Goal: Find specific page/section: Find specific page/section

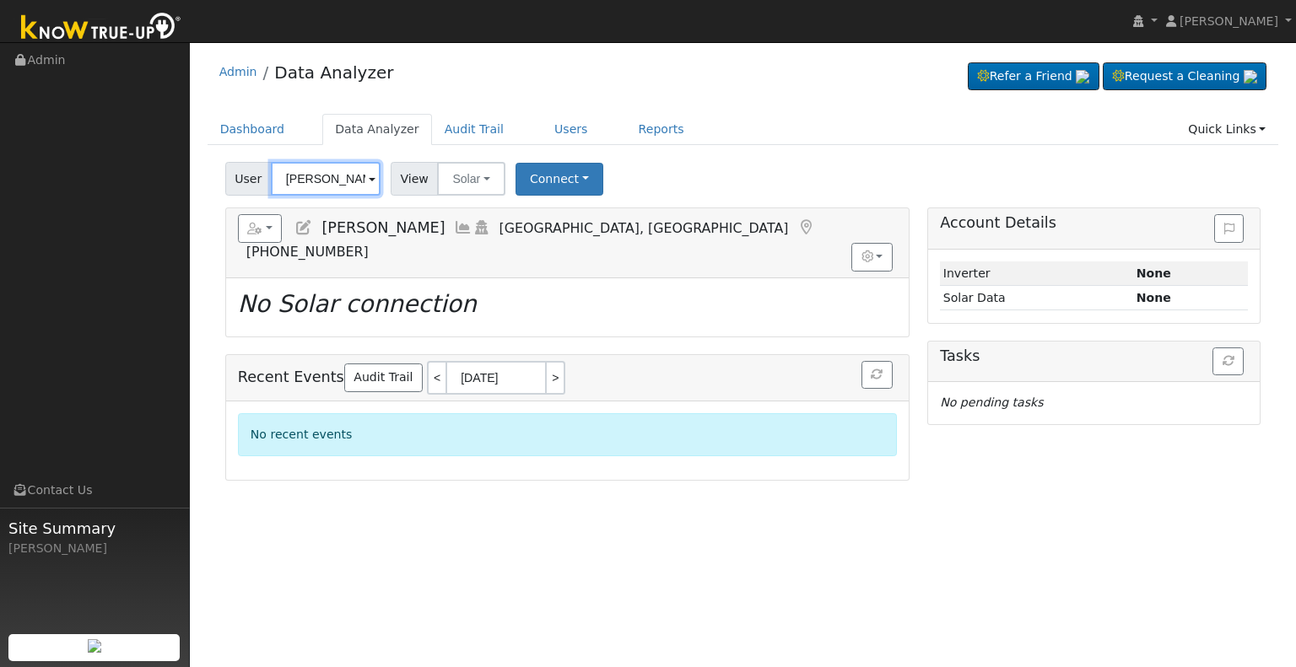
click at [324, 176] on input "[PERSON_NAME]" at bounding box center [326, 179] width 110 height 34
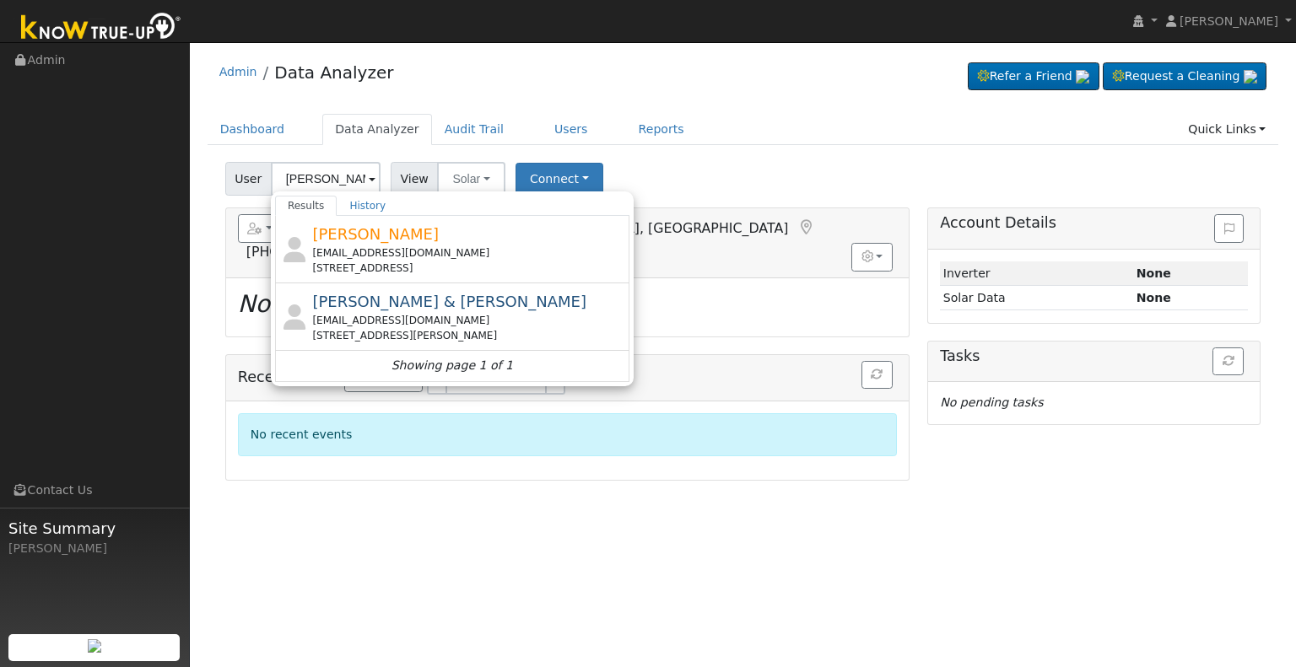
click at [336, 300] on span "[PERSON_NAME] & [PERSON_NAME]" at bounding box center [449, 302] width 274 height 18
type input "[PERSON_NAME] & [PERSON_NAME]"
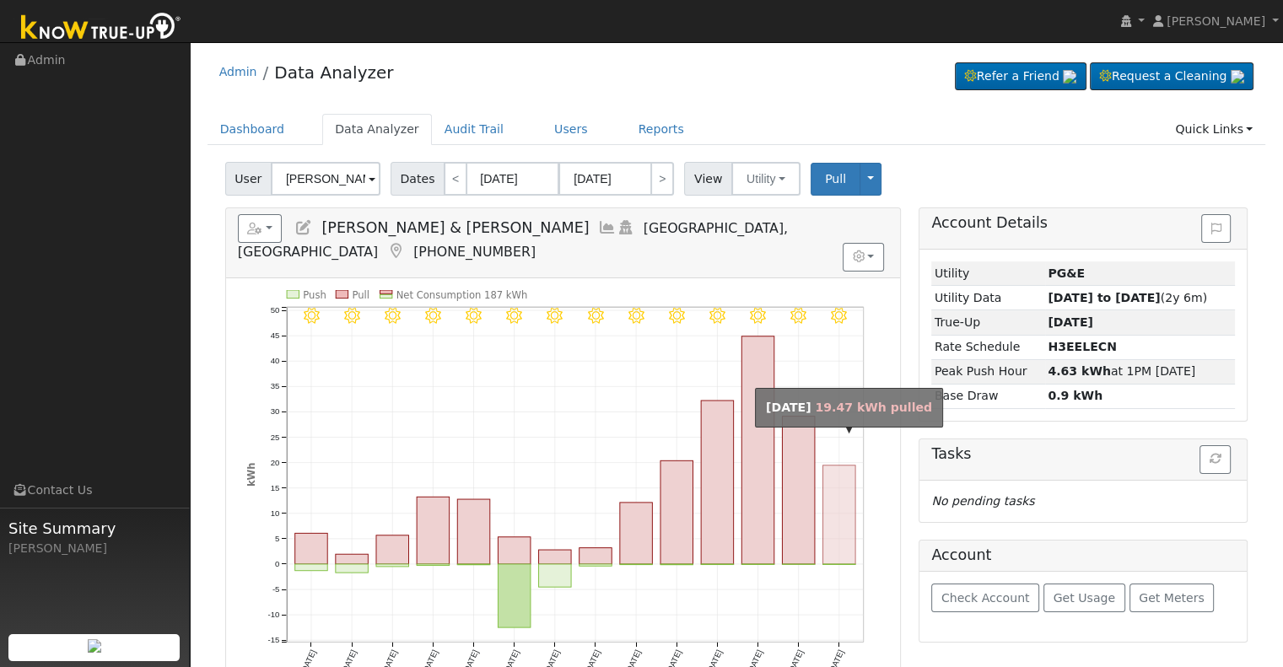
click at [834, 474] on rect "onclick=""" at bounding box center [840, 515] width 33 height 99
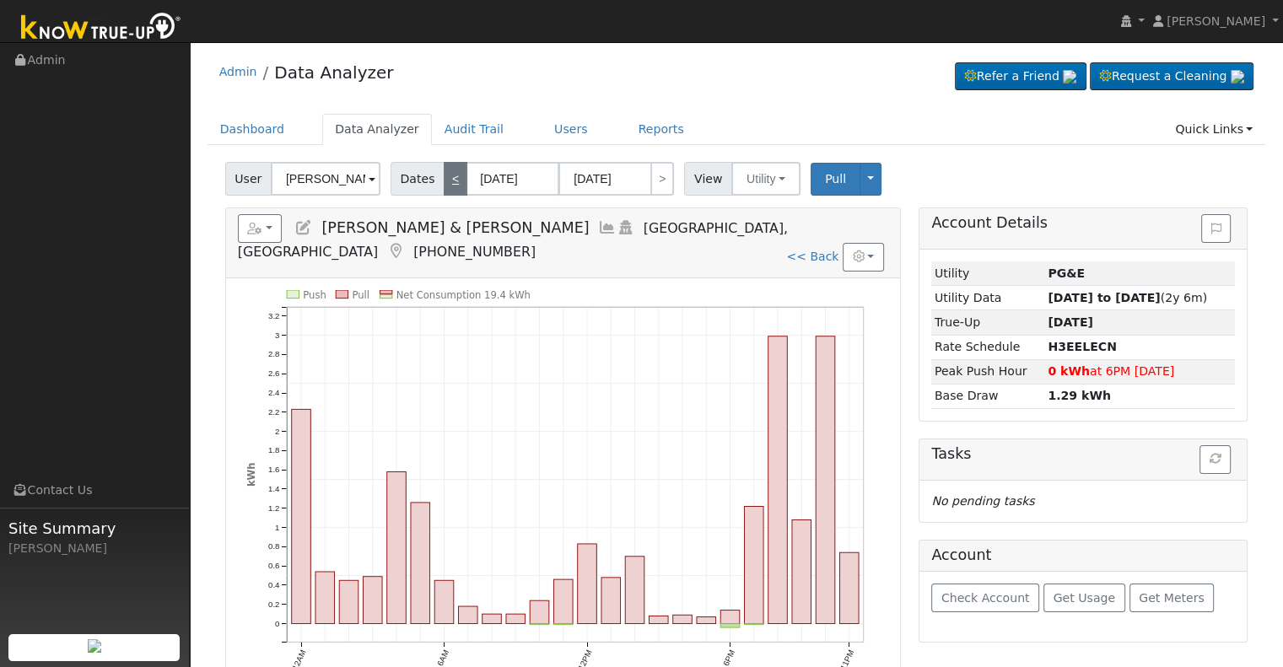
click at [449, 185] on link "<" at bounding box center [456, 179] width 24 height 34
type input "[DATE]"
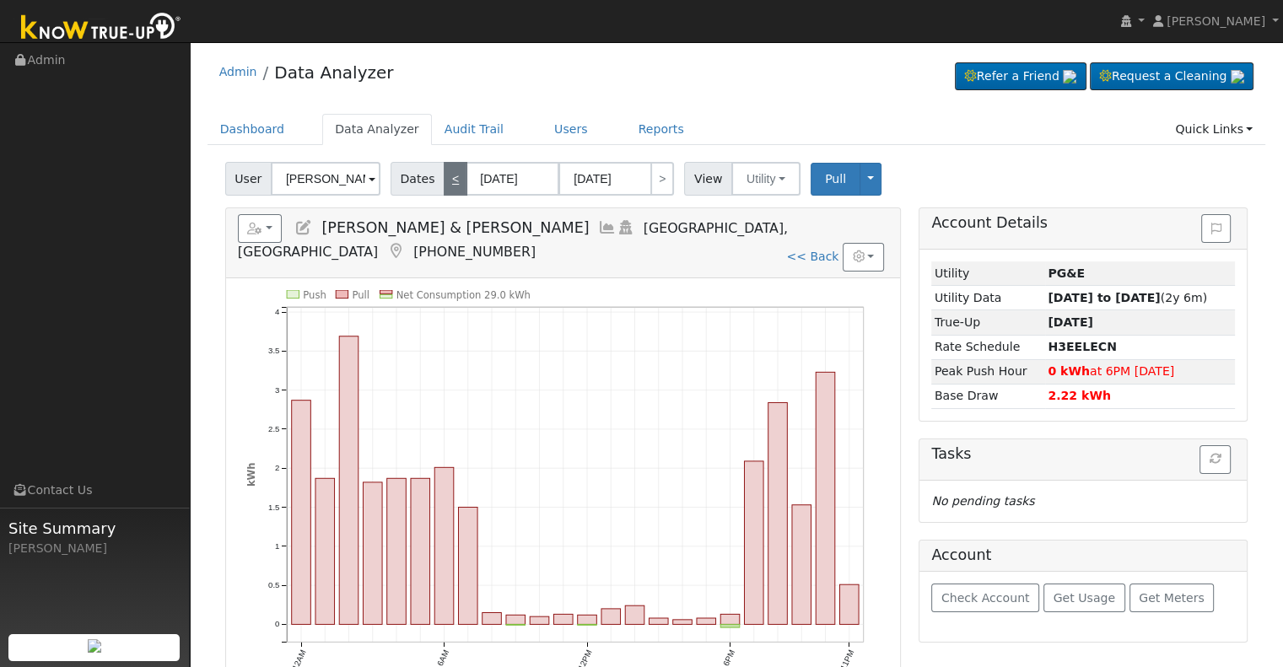
click at [449, 185] on link "<" at bounding box center [456, 179] width 24 height 34
type input "[DATE]"
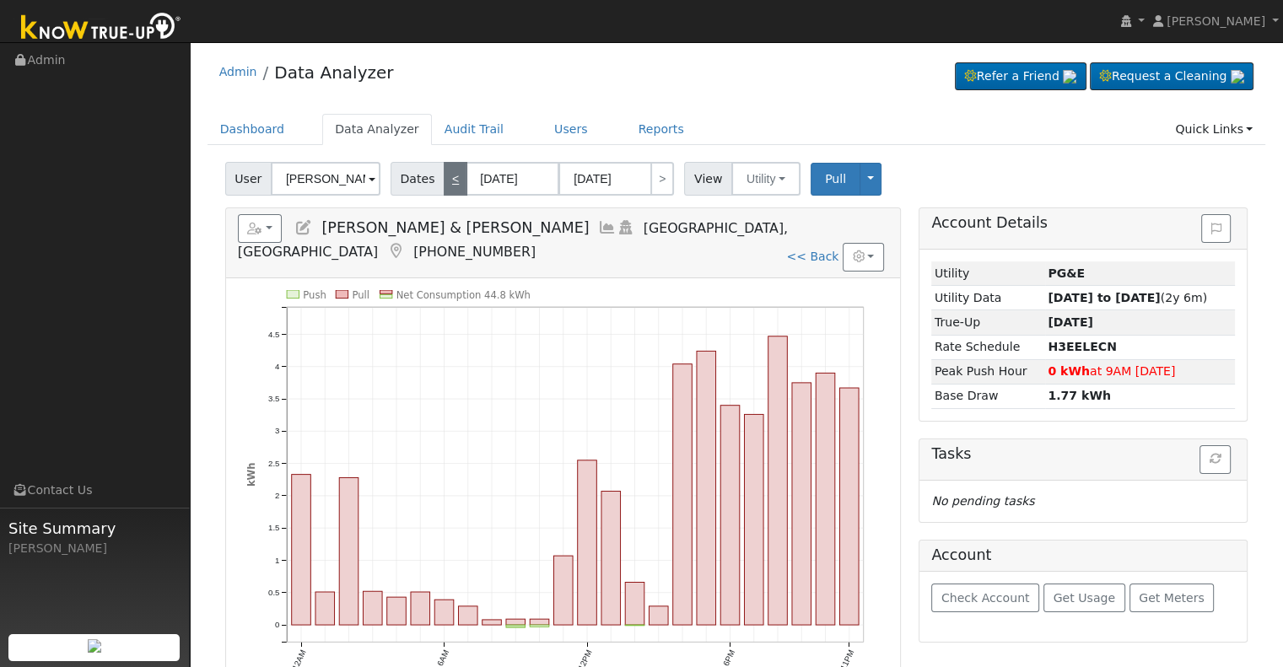
click at [449, 185] on link "<" at bounding box center [456, 179] width 24 height 34
type input "[DATE]"
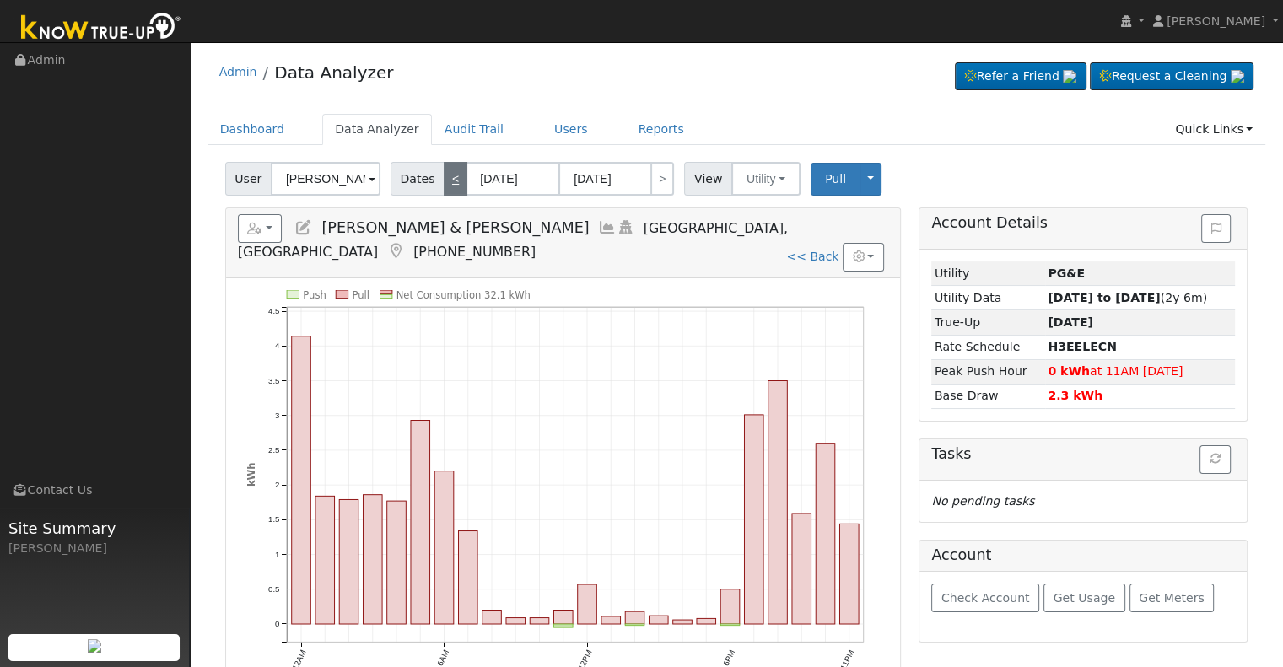
click at [449, 185] on link "<" at bounding box center [456, 179] width 24 height 34
type input "[DATE]"
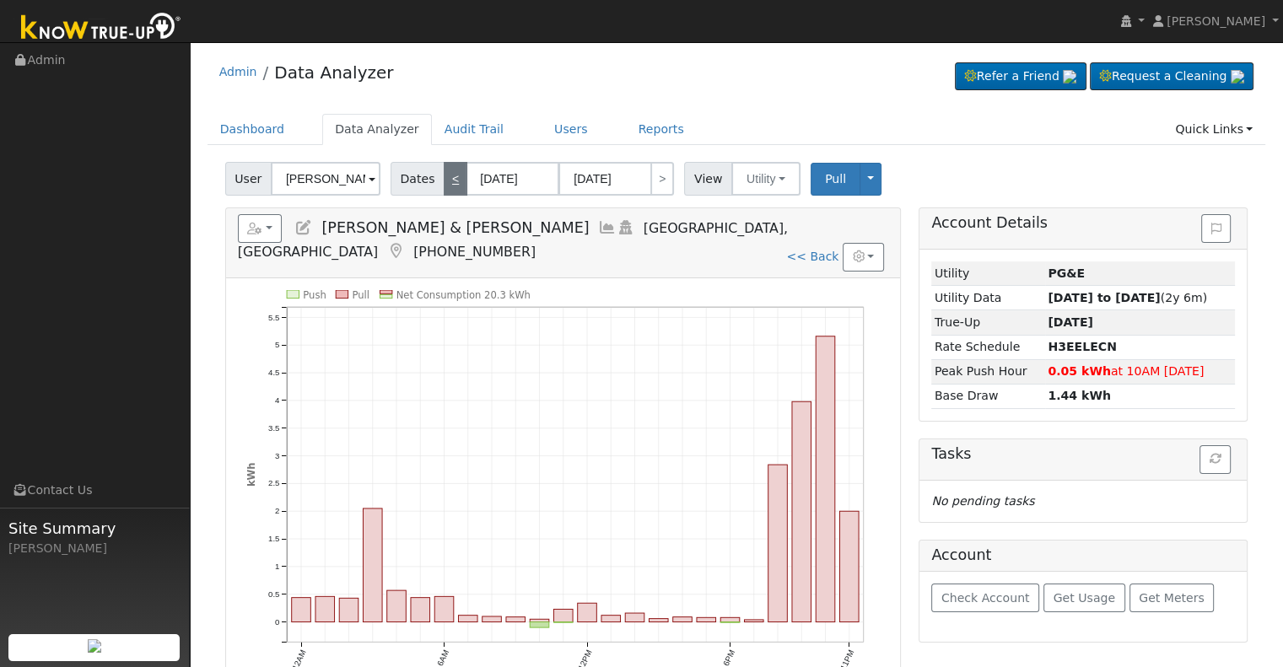
click at [449, 185] on link "<" at bounding box center [456, 179] width 24 height 34
type input "[DATE]"
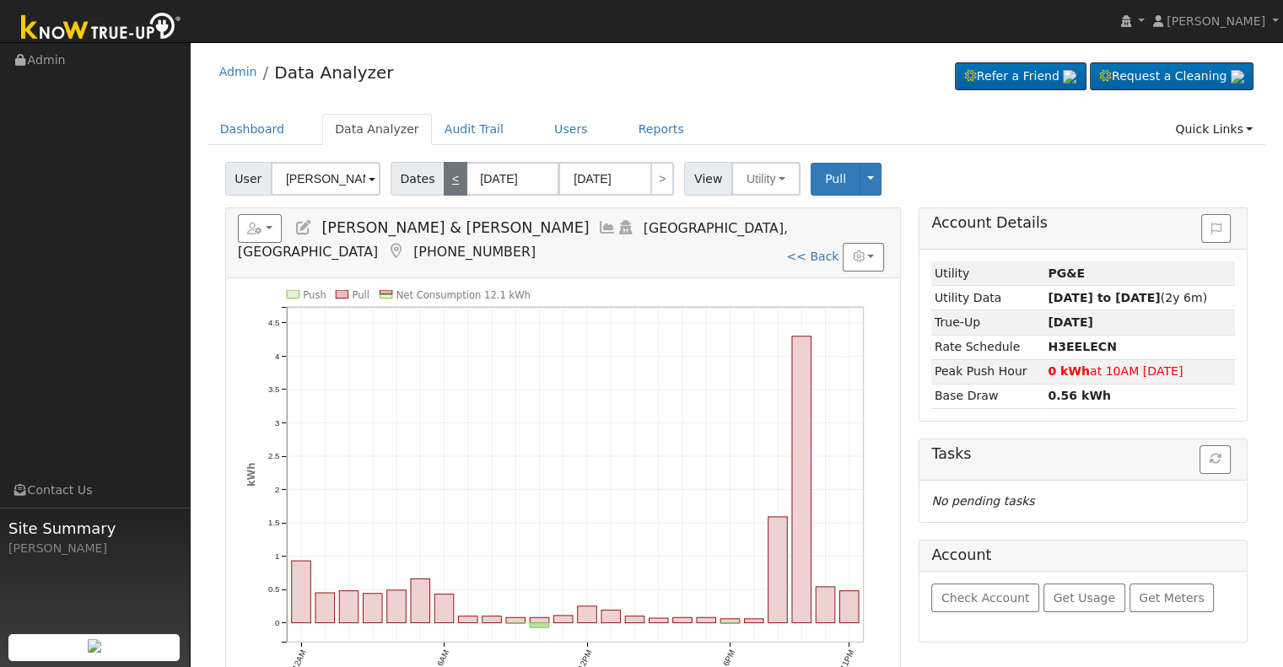
click at [449, 185] on link "<" at bounding box center [456, 179] width 24 height 34
type input "[DATE]"
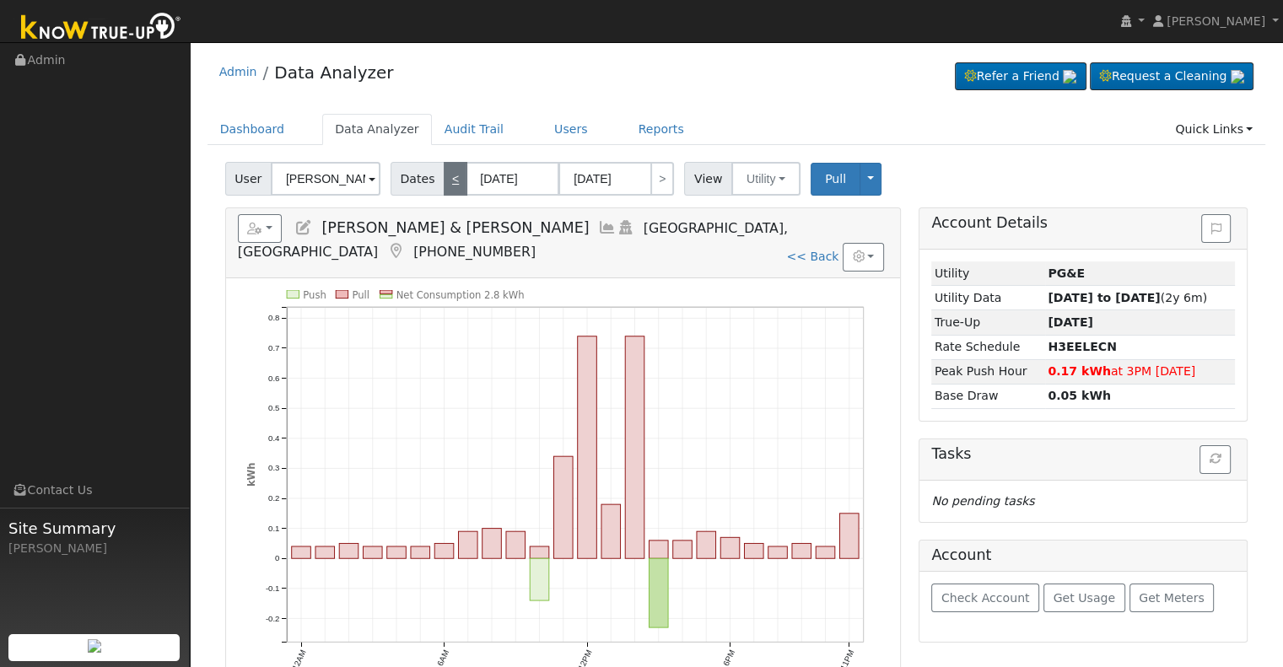
click at [449, 185] on link "<" at bounding box center [456, 179] width 24 height 34
type input "[DATE]"
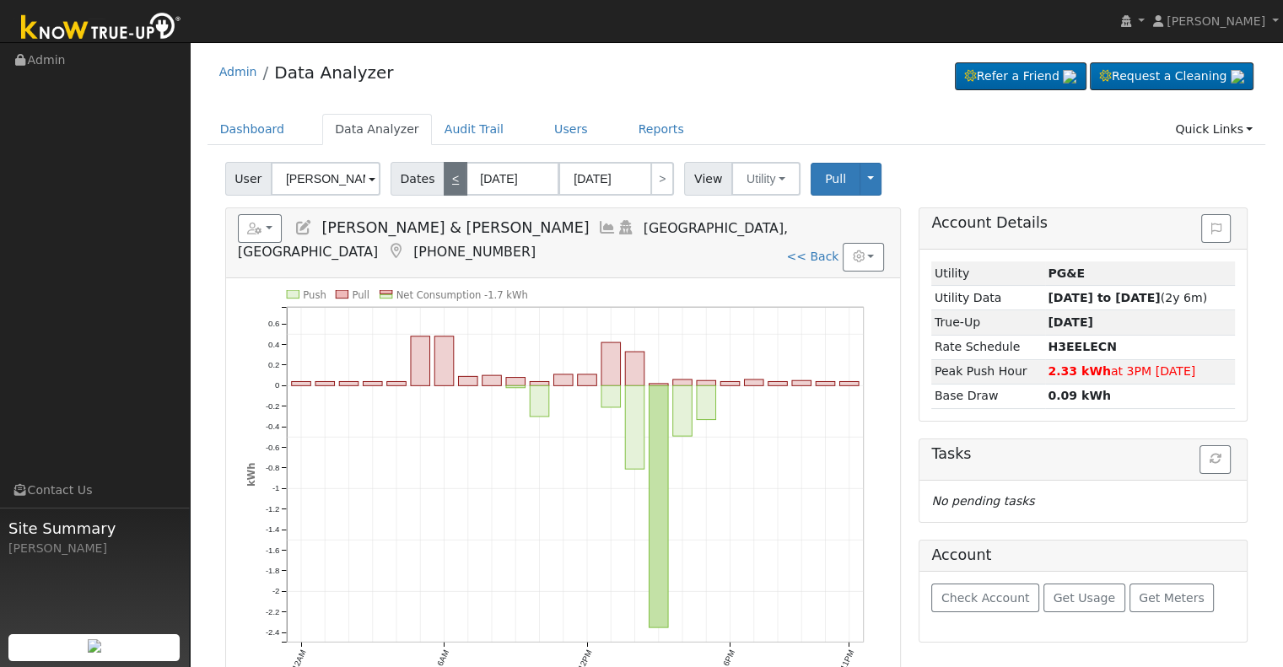
click at [449, 185] on link "<" at bounding box center [456, 179] width 24 height 34
type input "[DATE]"
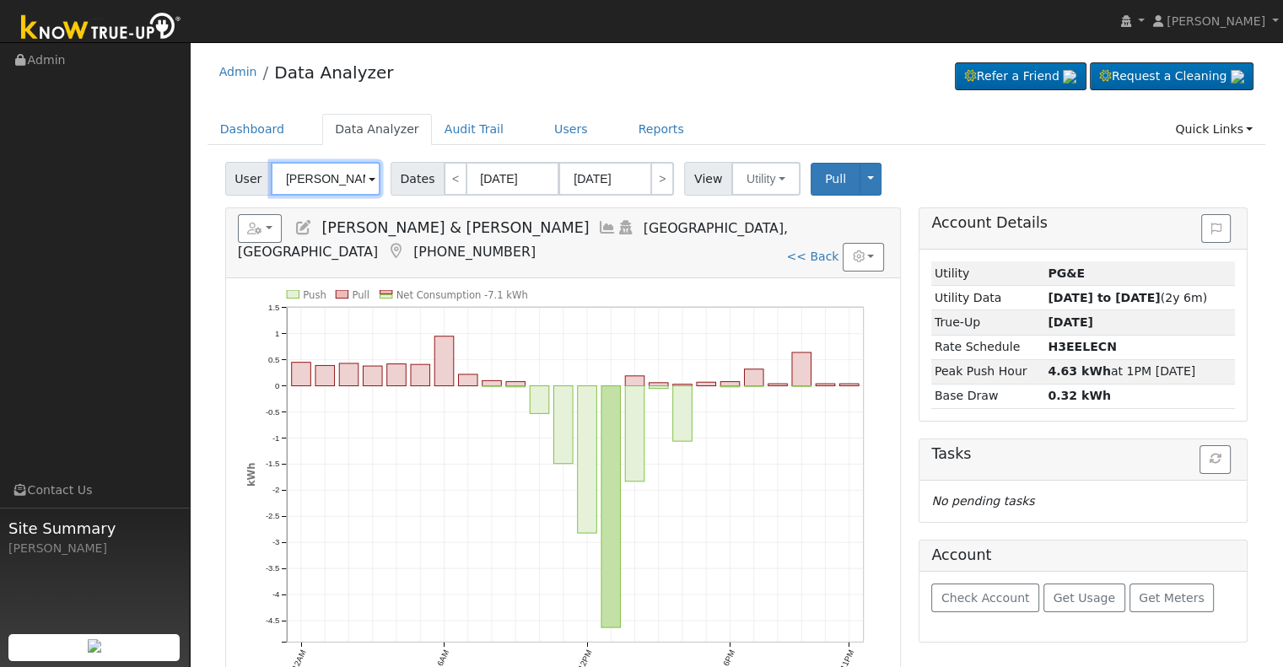
click at [316, 184] on input "[PERSON_NAME] & [PERSON_NAME]" at bounding box center [326, 179] width 110 height 34
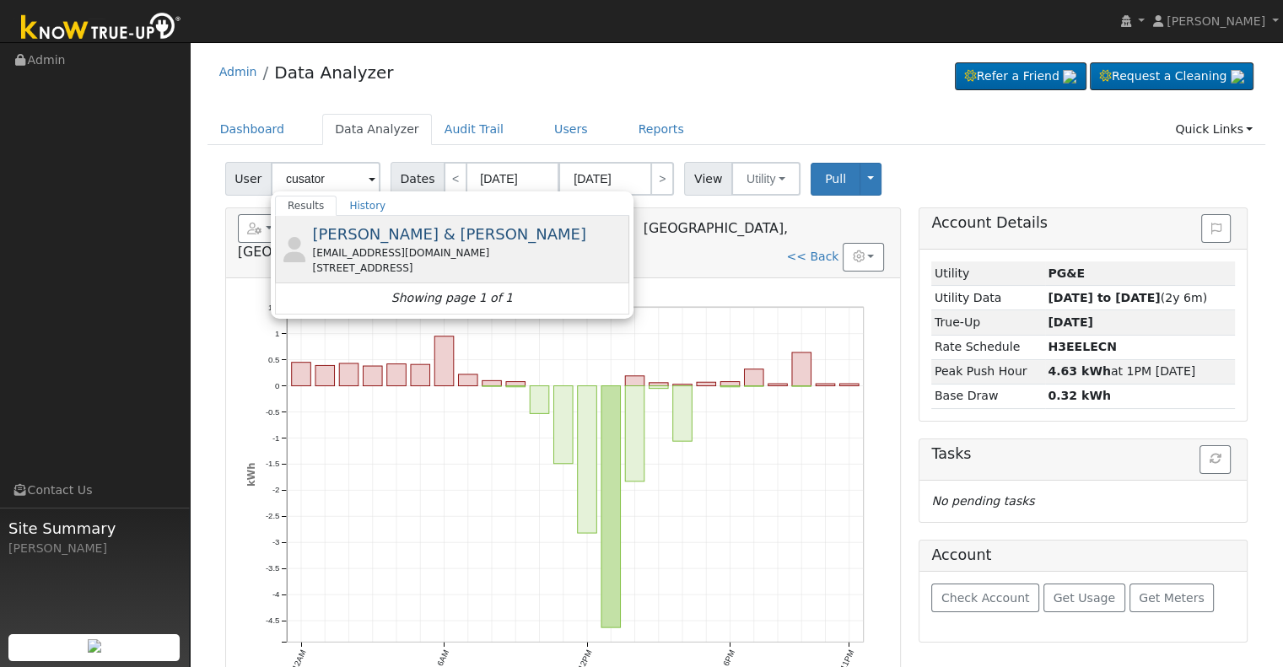
click at [370, 240] on span "[PERSON_NAME] & [PERSON_NAME]" at bounding box center [449, 234] width 274 height 18
type input "[PERSON_NAME] & [PERSON_NAME]"
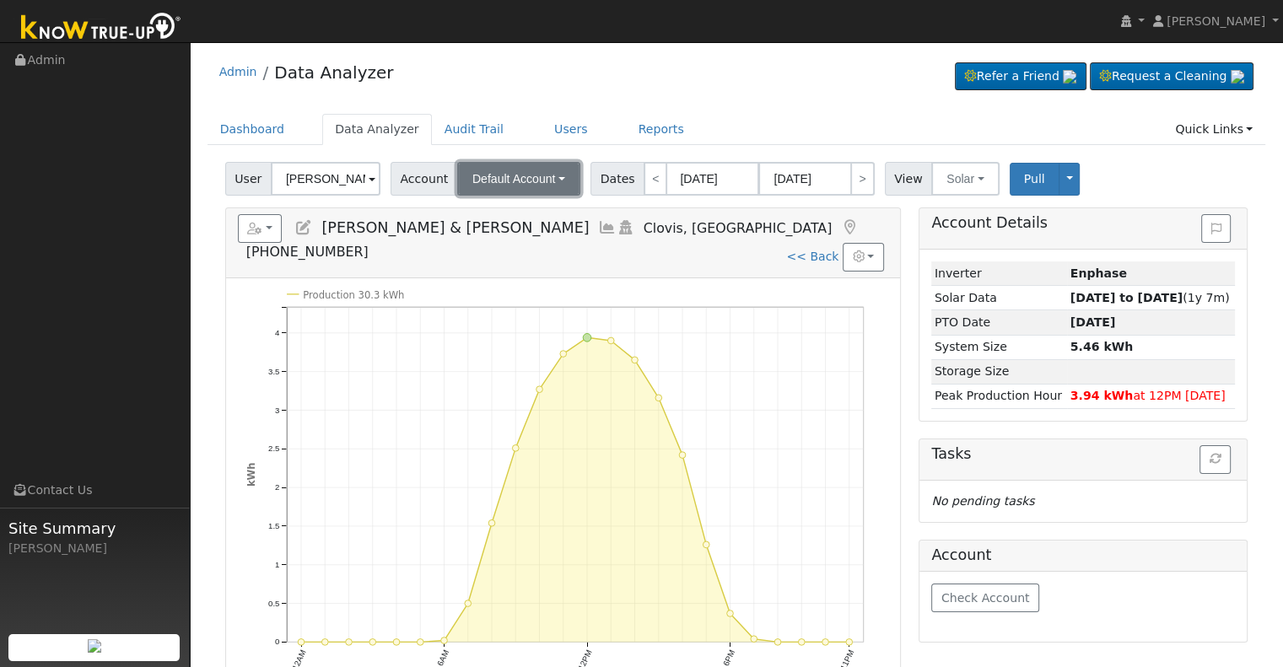
click at [535, 181] on span "Default Account" at bounding box center [515, 179] width 84 height 14
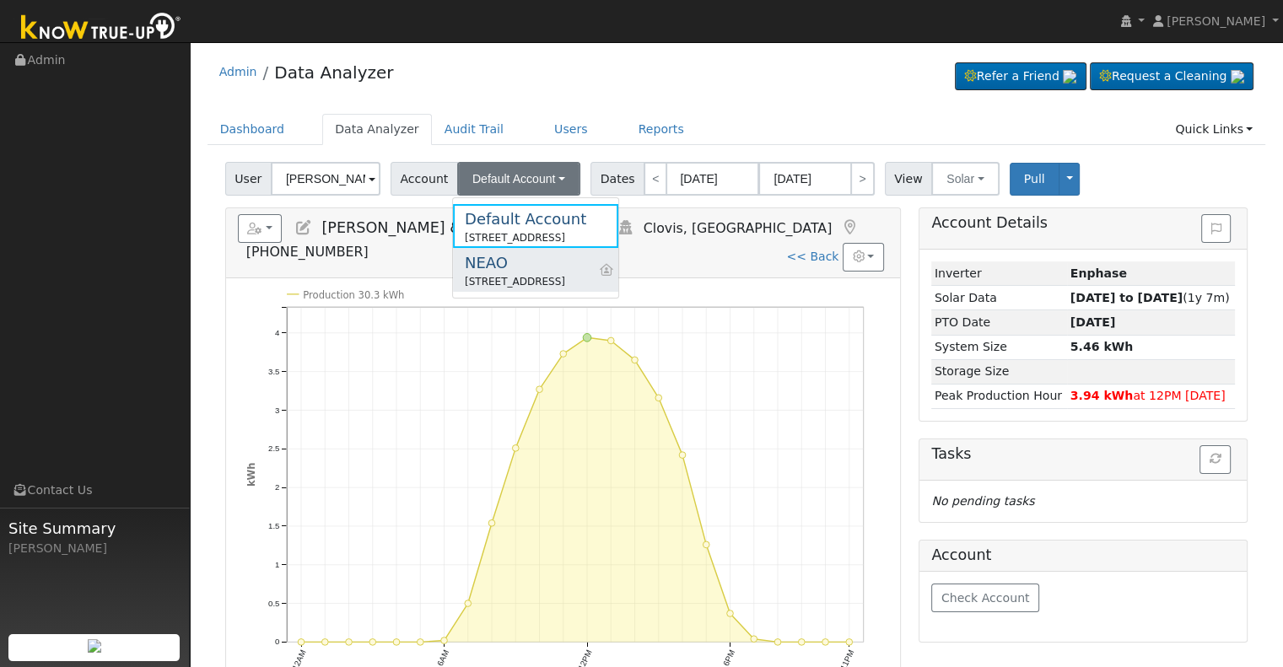
click at [524, 265] on div "NEAO" at bounding box center [515, 262] width 100 height 23
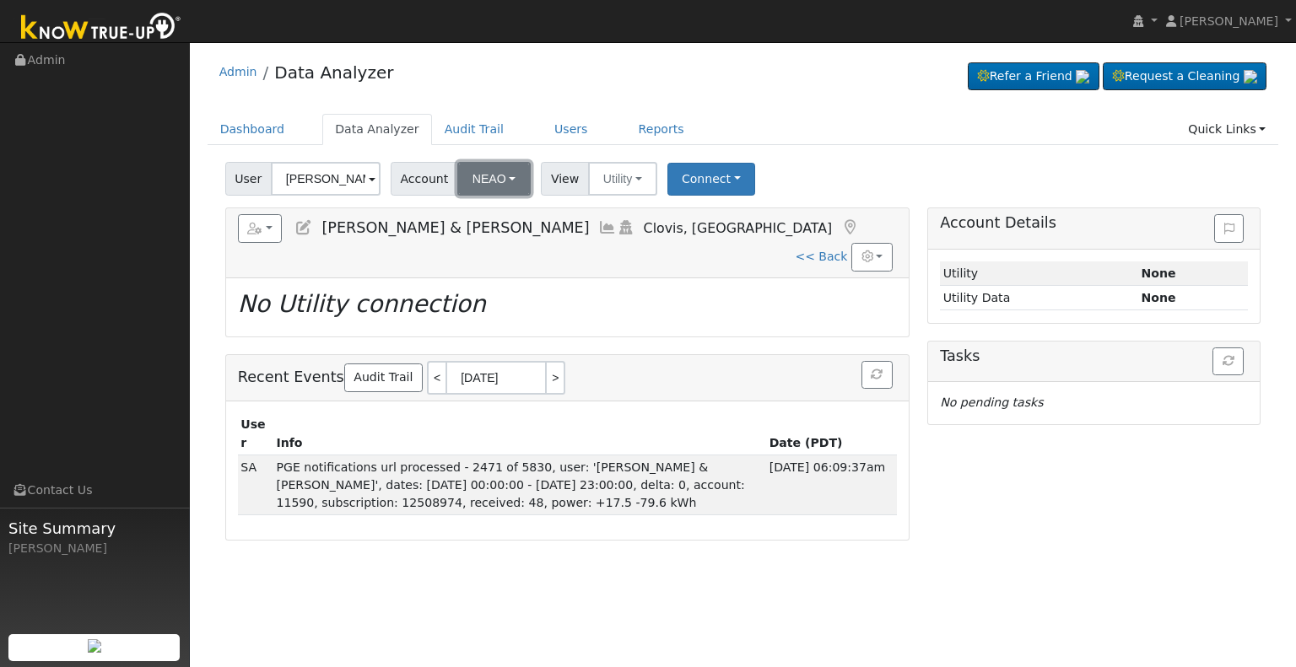
click at [498, 178] on button "NEAO" at bounding box center [493, 179] width 73 height 34
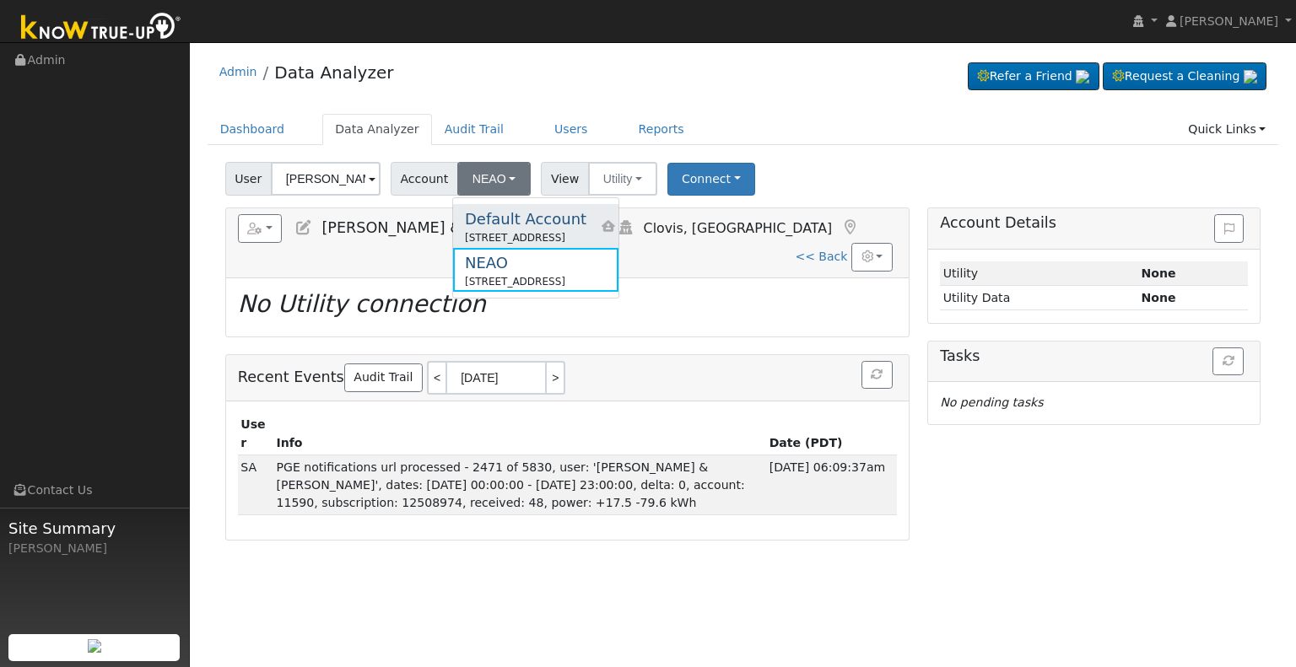
click at [499, 219] on div "Default Account" at bounding box center [526, 219] width 122 height 23
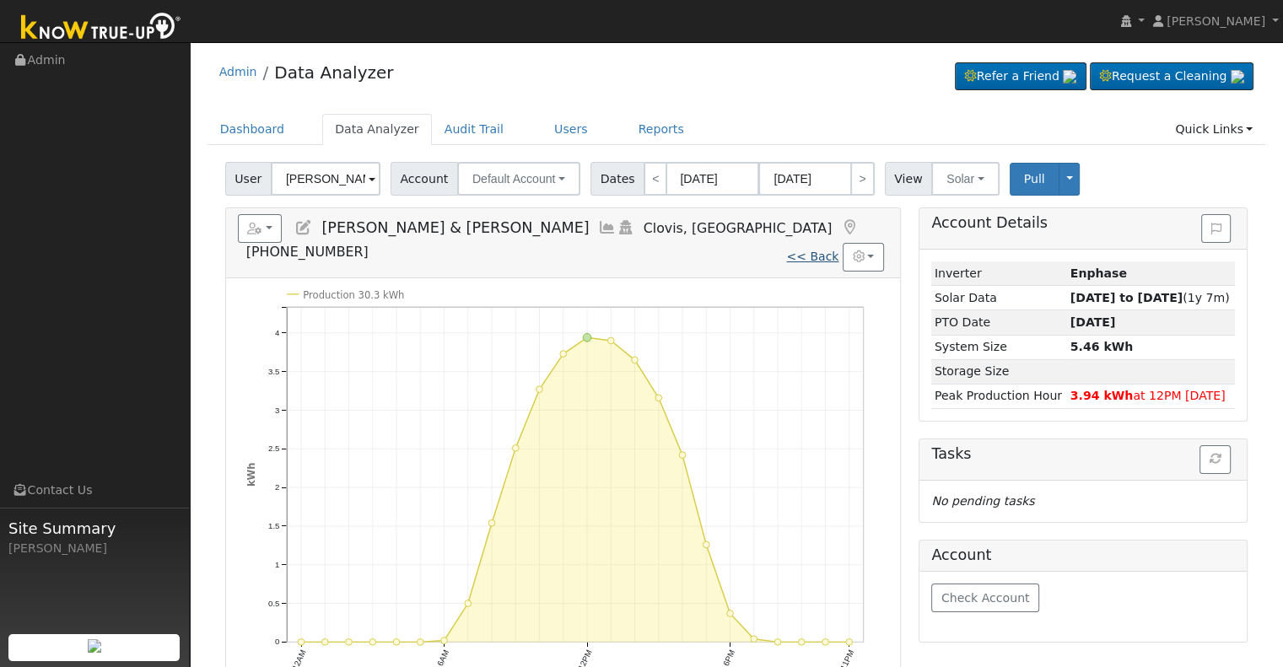
click at [818, 250] on link "<< Back" at bounding box center [812, 257] width 52 height 14
type input "[DATE]"
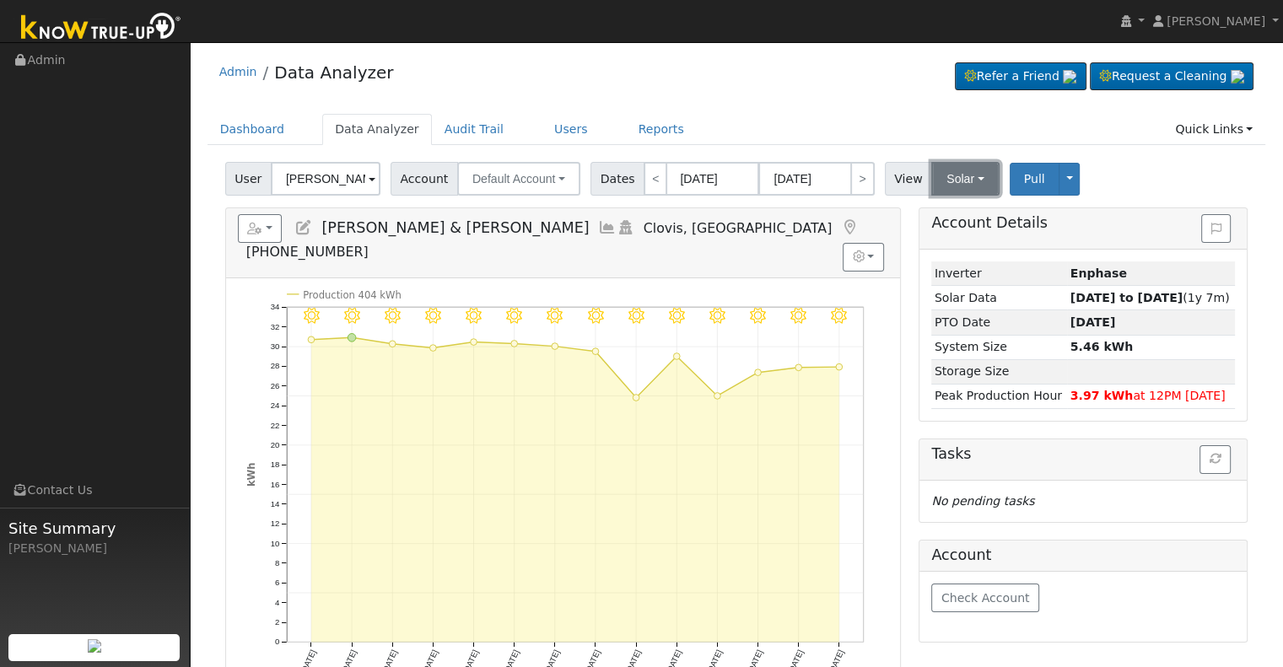
click at [955, 176] on button "Solar" at bounding box center [966, 179] width 68 height 34
click at [942, 212] on link "Utility" at bounding box center [987, 216] width 117 height 24
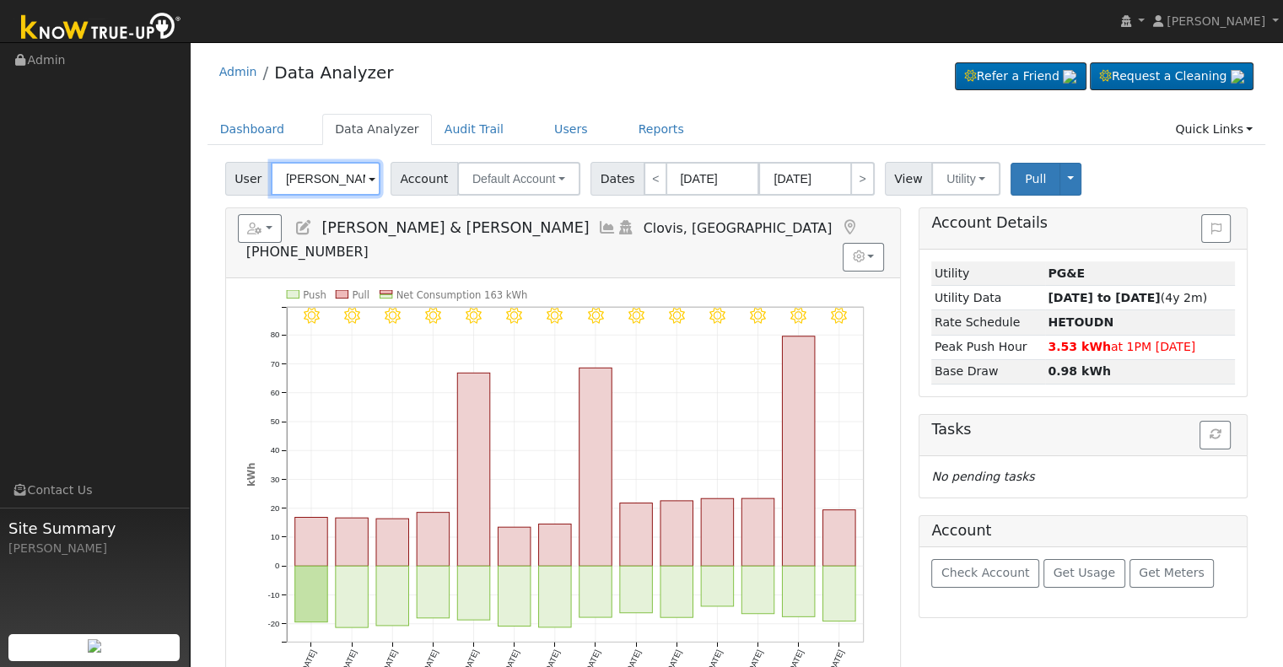
click at [314, 171] on input "[PERSON_NAME] & [PERSON_NAME]" at bounding box center [326, 179] width 110 height 34
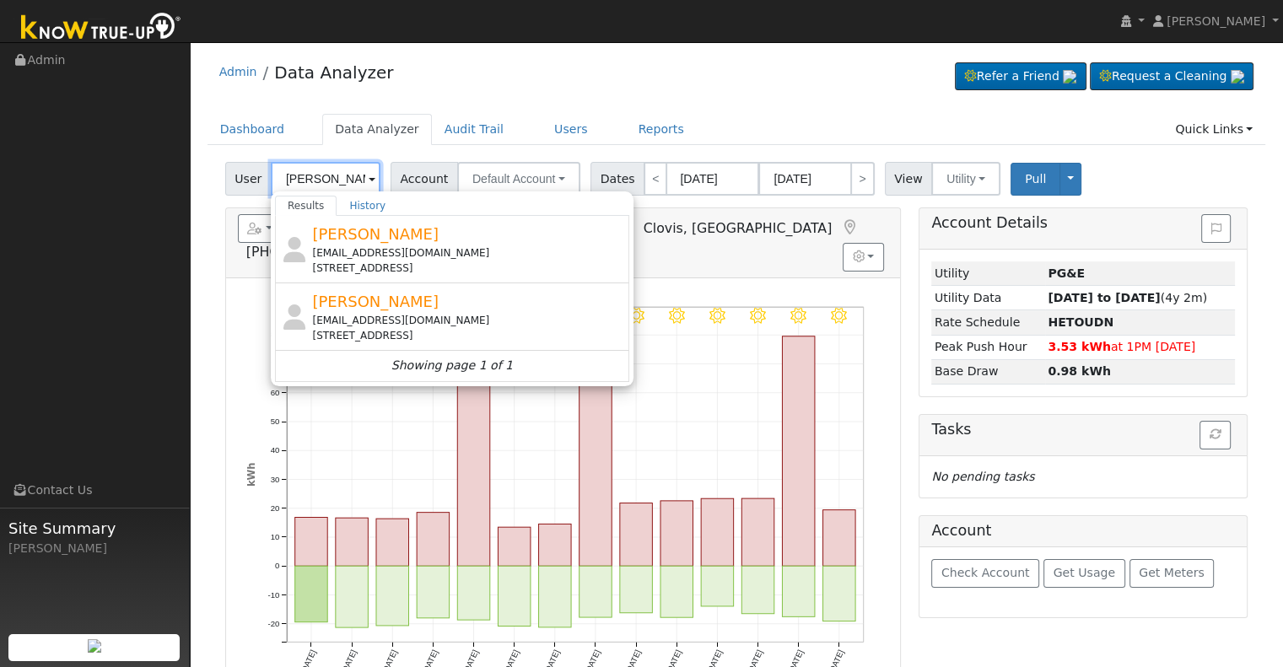
type input "[PERSON_NAME]"
